Goal: Transaction & Acquisition: Purchase product/service

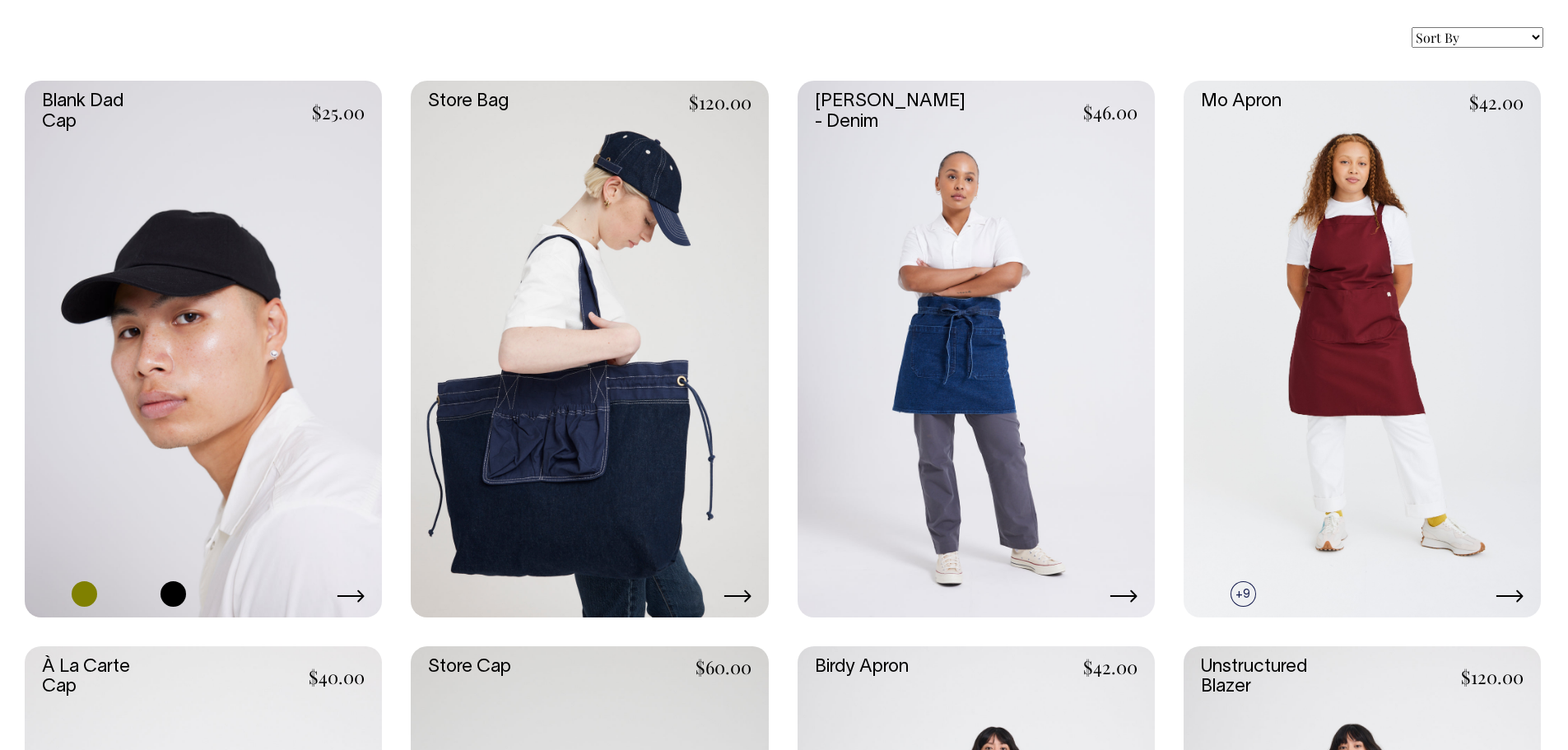
scroll to position [658, 0]
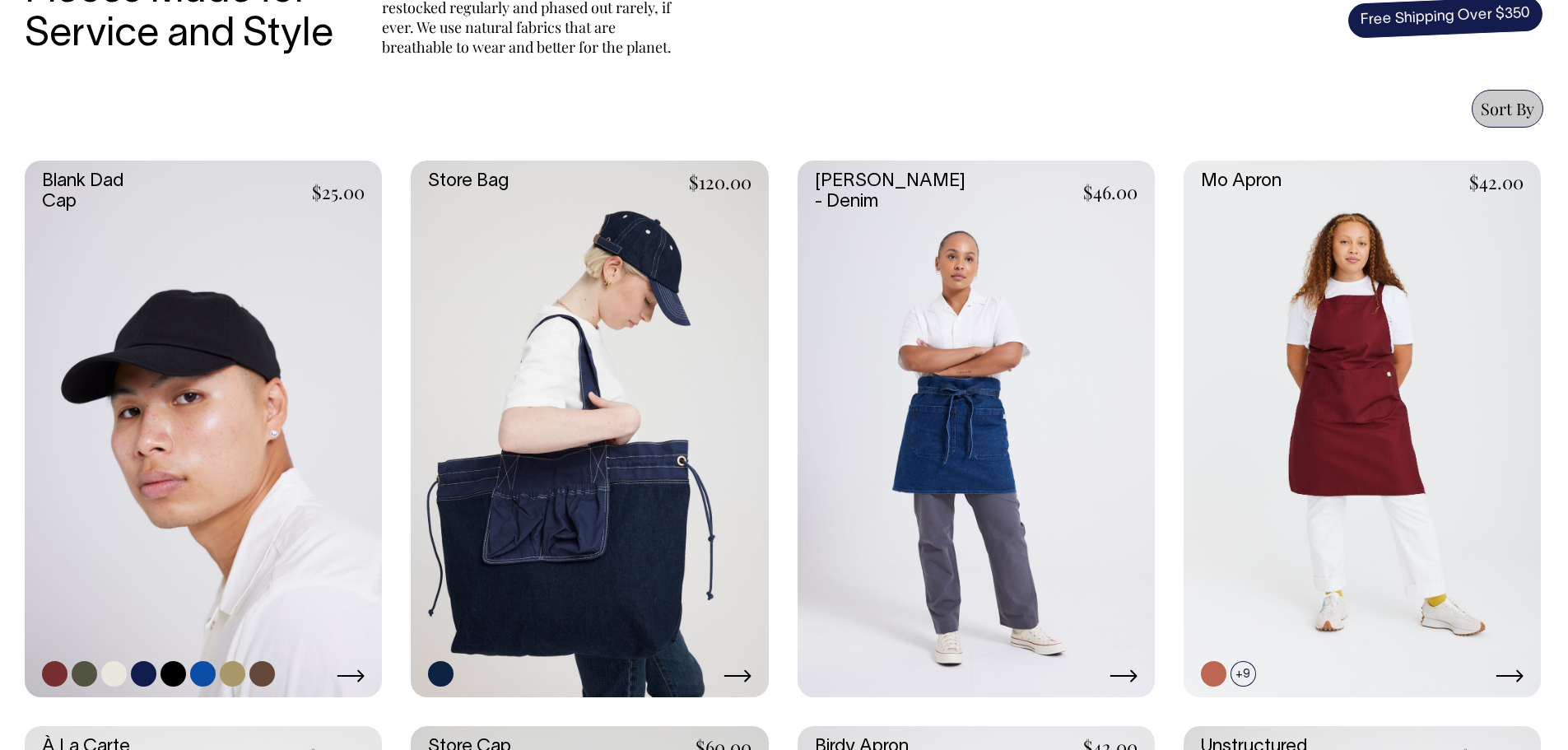
click at [256, 339] on link at bounding box center [203, 428] width 357 height 536
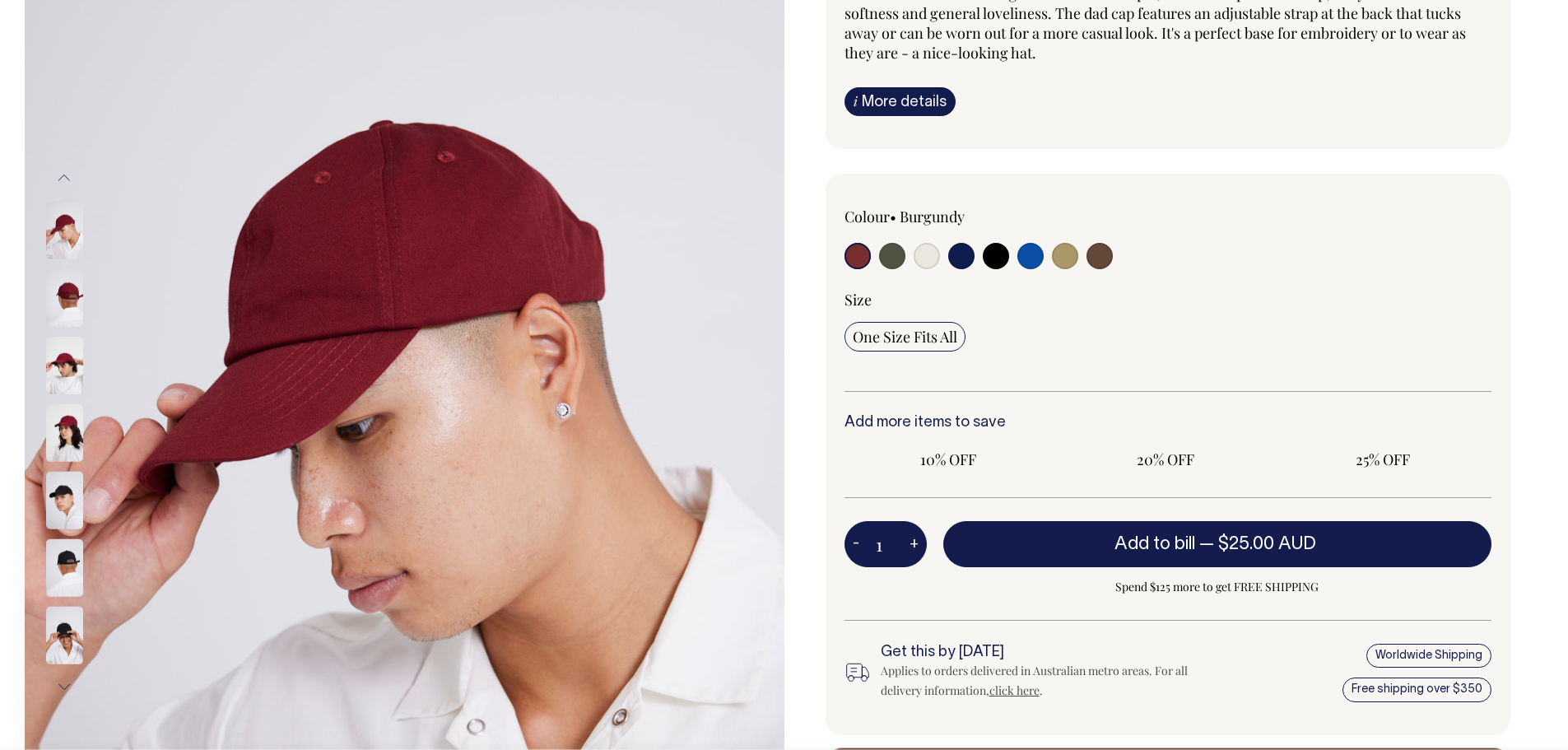
radio input "true"
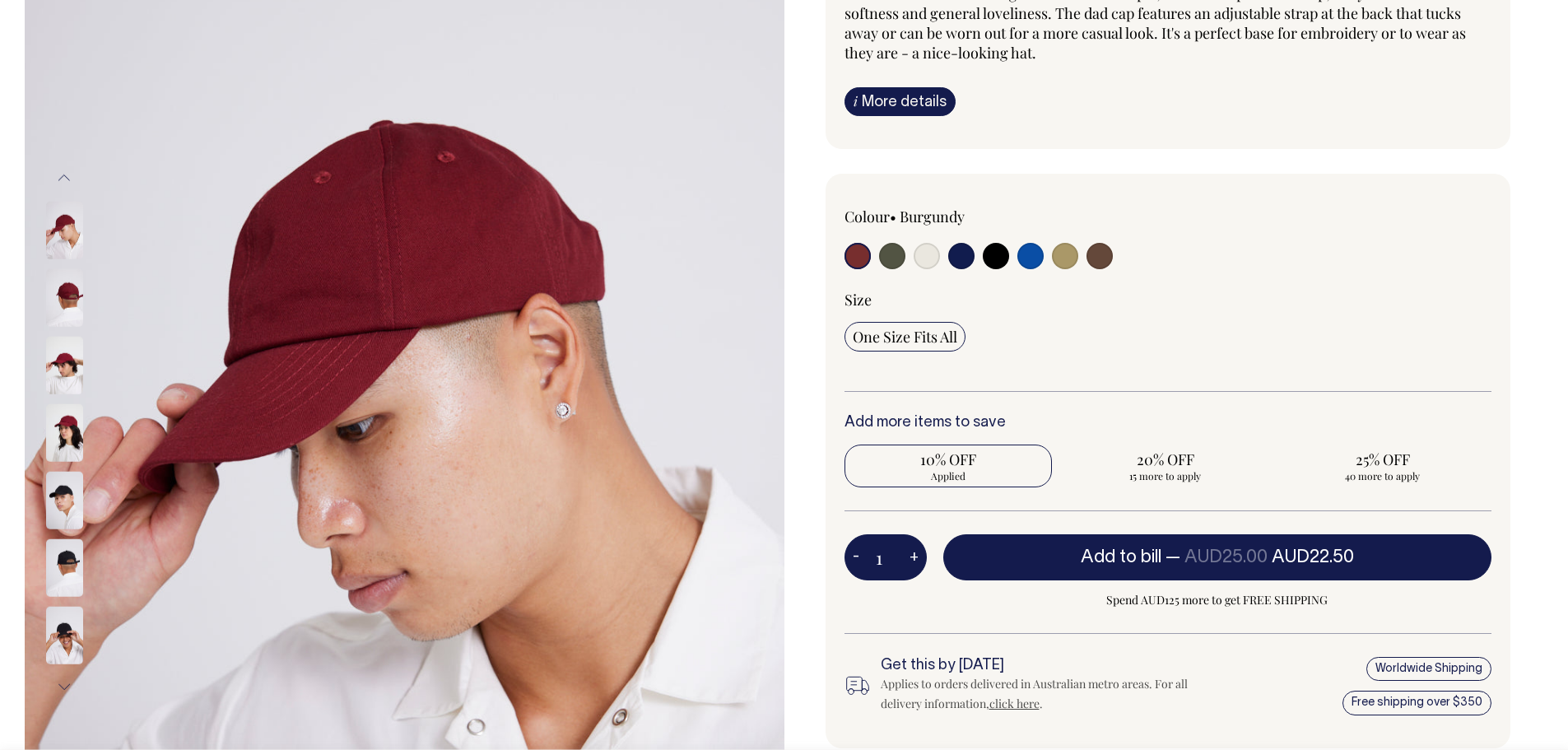
click at [1106, 259] on input "radio" at bounding box center [1100, 256] width 27 height 27
radio input "true"
select select "Espresso"
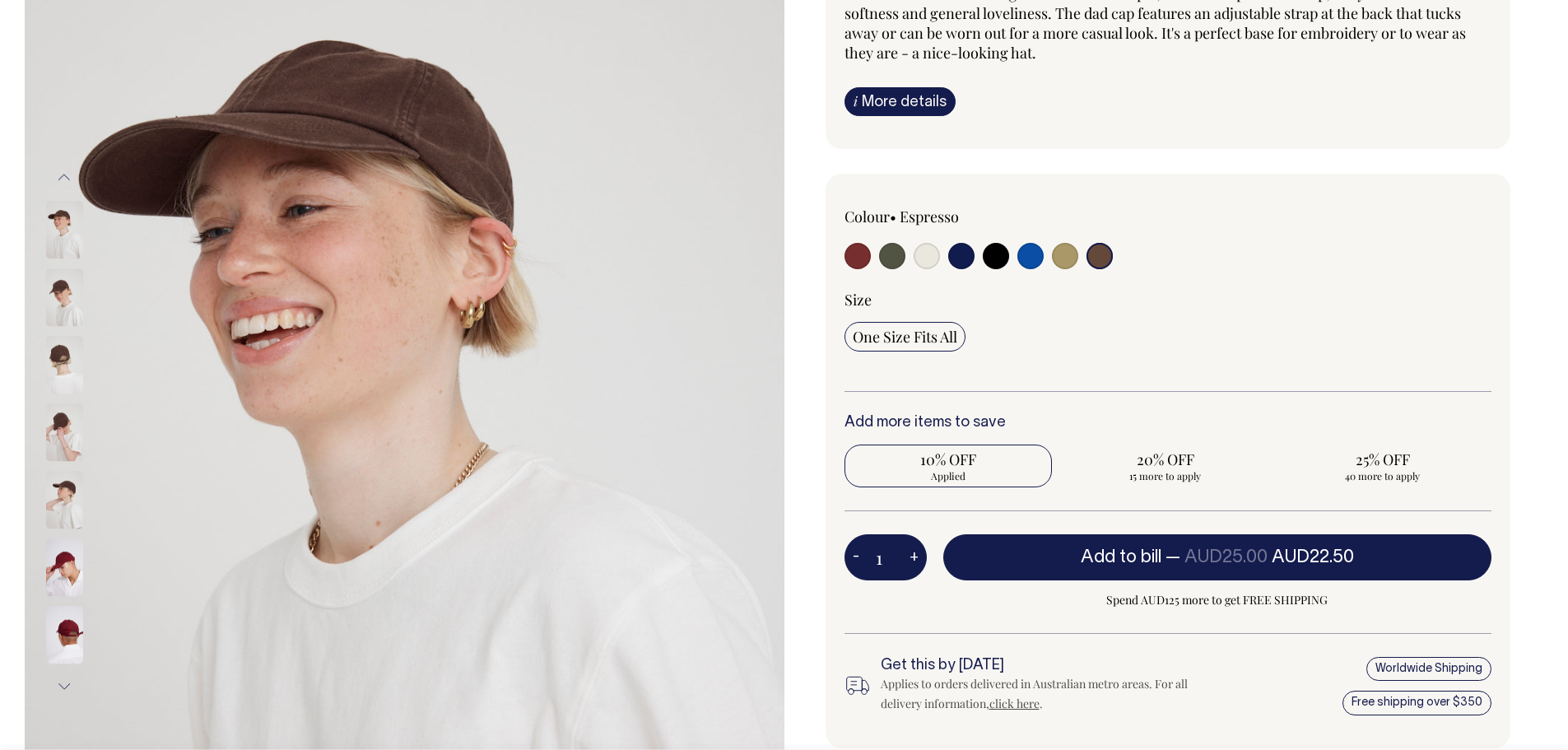
click at [934, 258] on input "radio" at bounding box center [927, 256] width 27 height 27
radio input "true"
select select "Natural"
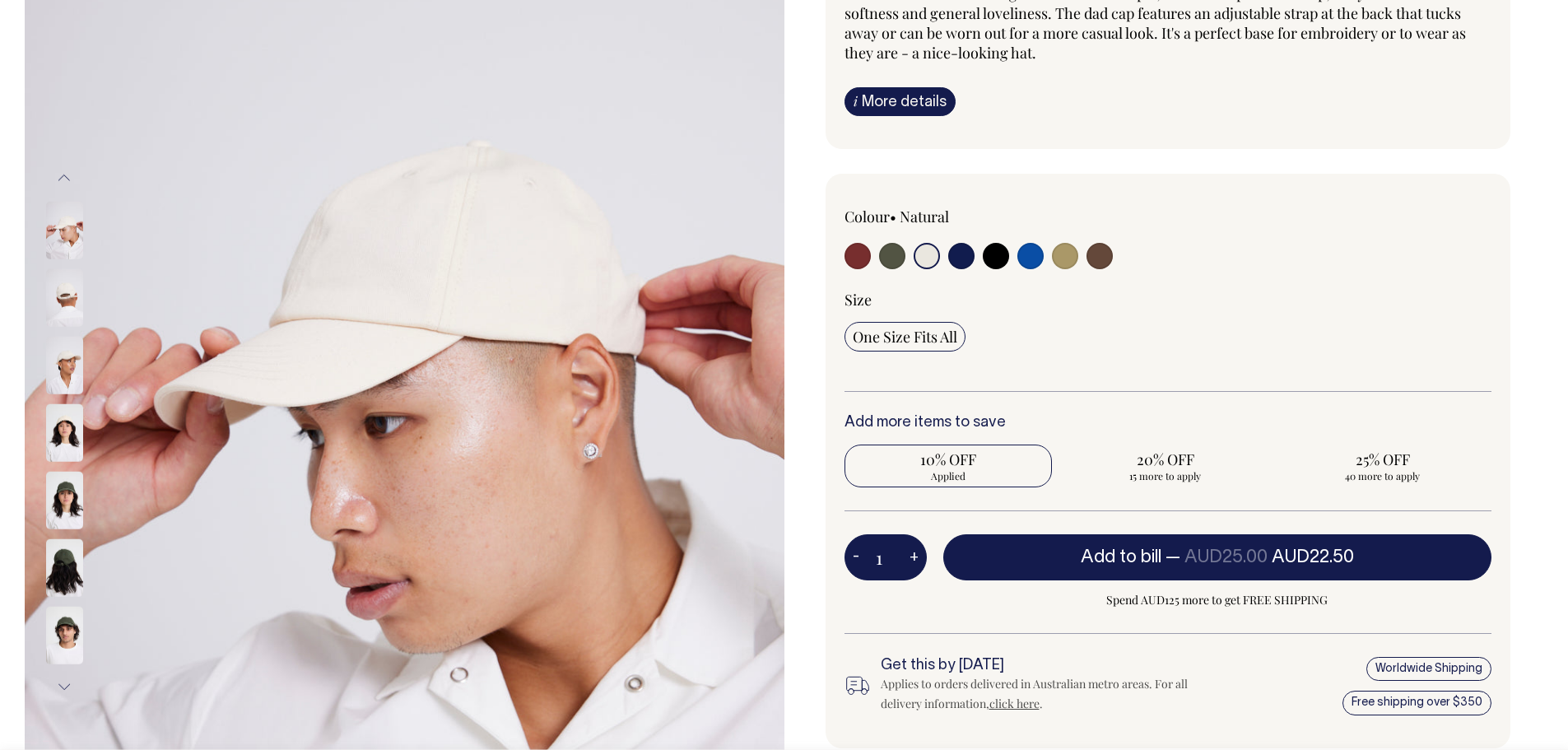
click at [1031, 258] on input "radio" at bounding box center [1031, 256] width 27 height 27
radio input "true"
select select "Worker Blue"
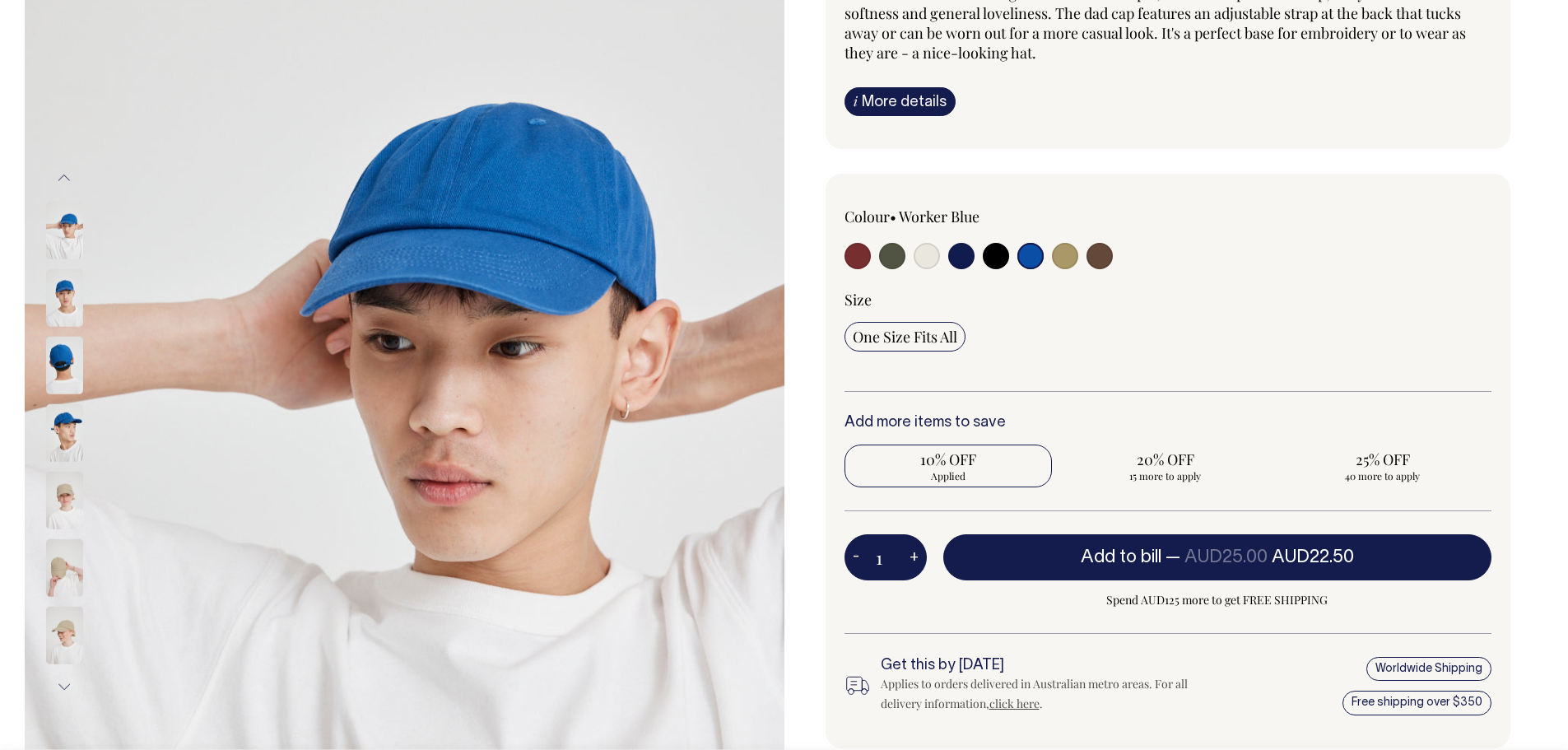
click at [957, 256] on input "radio" at bounding box center [961, 256] width 27 height 27
radio input "true"
select select "Dark Navy"
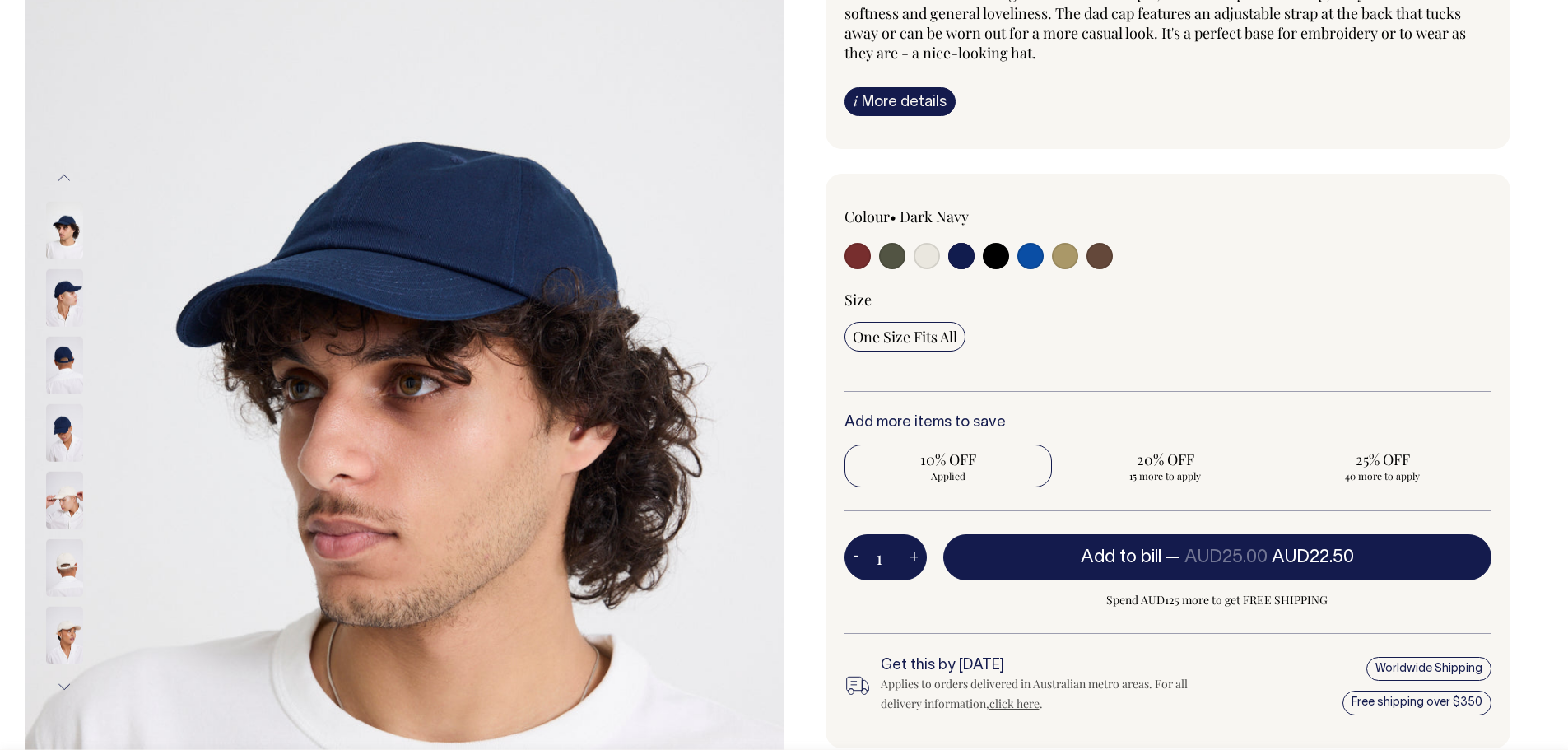
click at [932, 252] on input "radio" at bounding box center [927, 256] width 27 height 27
radio input "true"
select select "Natural"
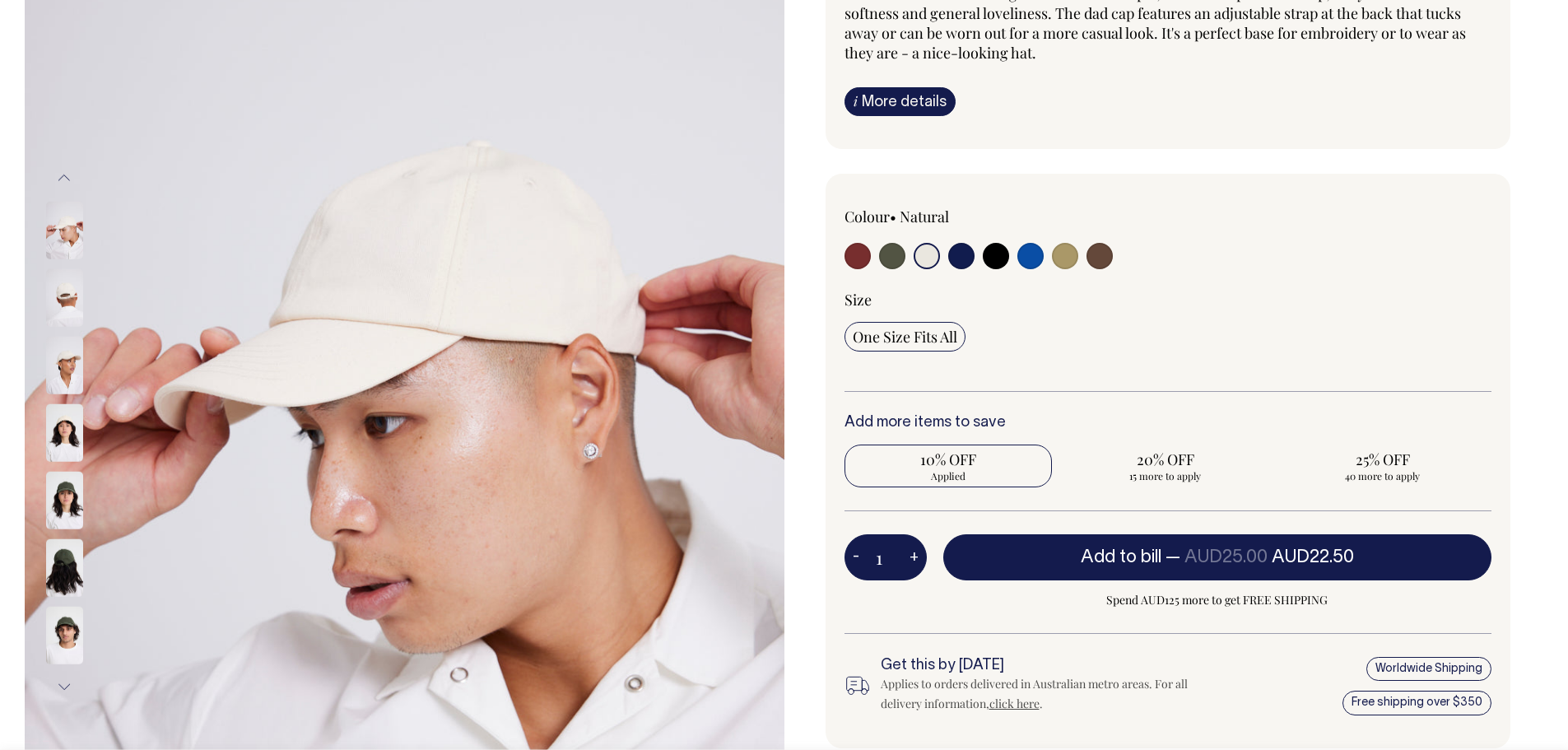
click at [967, 260] on input "radio" at bounding box center [961, 256] width 27 height 27
radio input "true"
select select "Dark Navy"
